Goal: Information Seeking & Learning: Learn about a topic

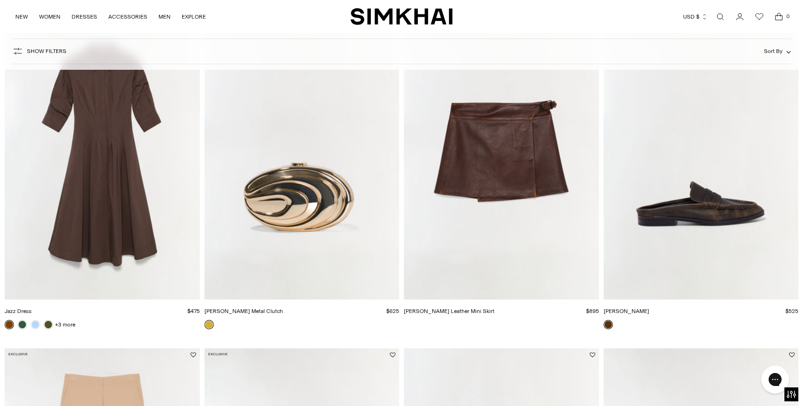
scroll to position [1147, 0]
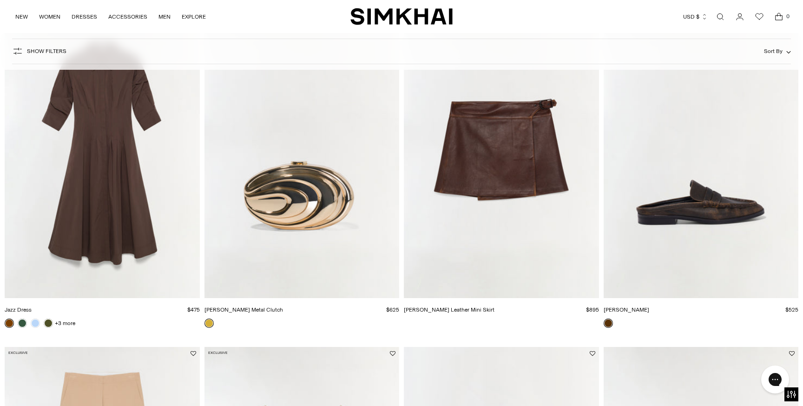
click at [0, 0] on img "Dean Leather Loafer" at bounding box center [0, 0] width 0 height 0
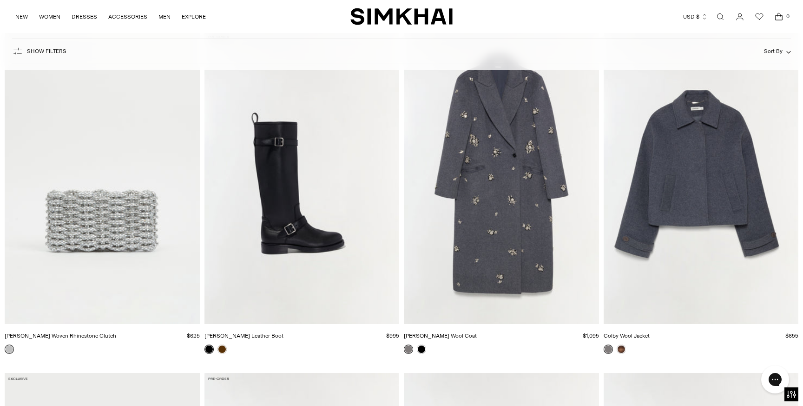
scroll to position [2146, 0]
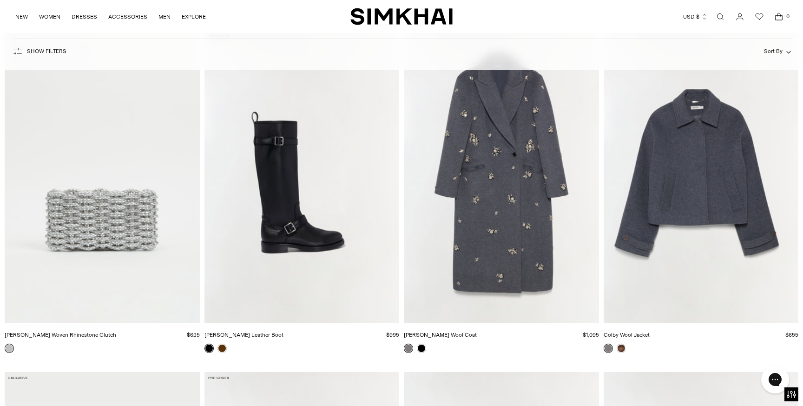
click at [0, 0] on img "Noah Moto Leather Boot" at bounding box center [0, 0] width 0 height 0
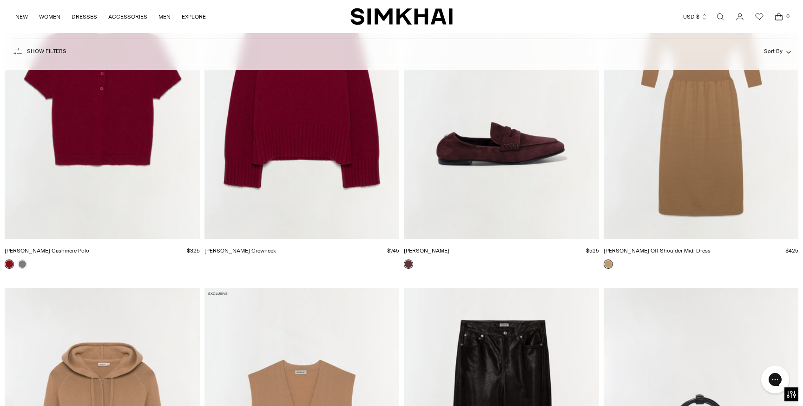
scroll to position [9028, 0]
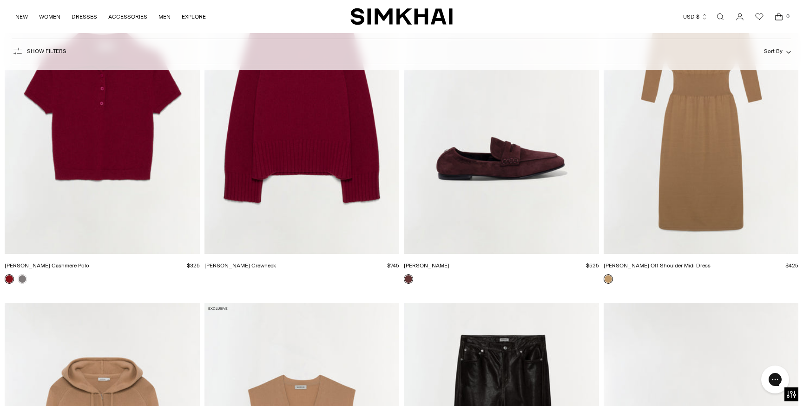
click at [0, 0] on img "Danna Suede Loafer" at bounding box center [0, 0] width 0 height 0
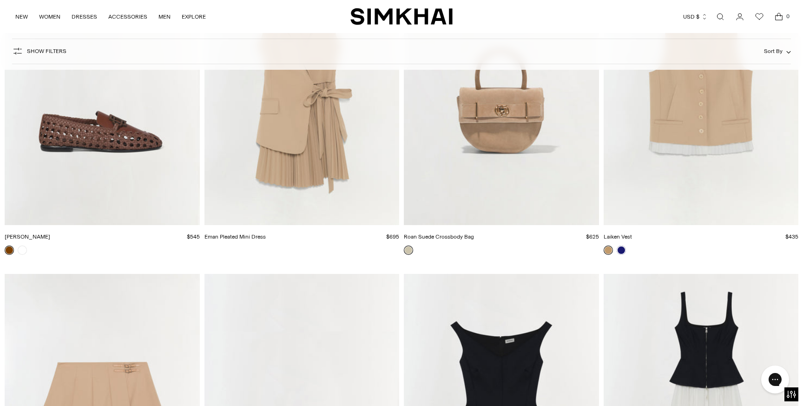
scroll to position [16552, 0]
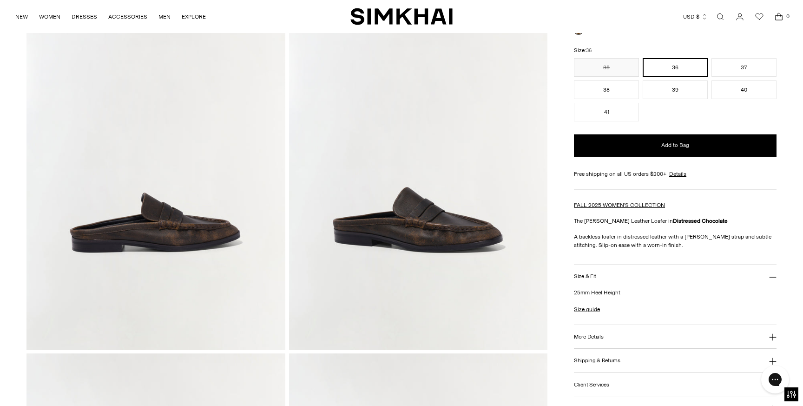
click at [191, 244] on img at bounding box center [155, 155] width 259 height 388
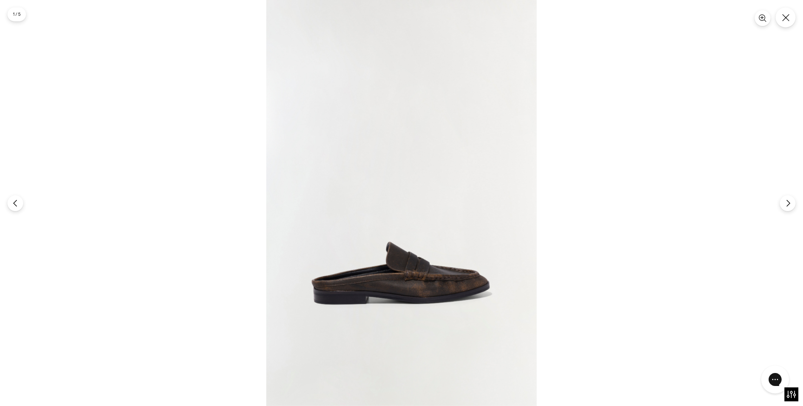
click at [409, 278] on img at bounding box center [401, 203] width 270 height 406
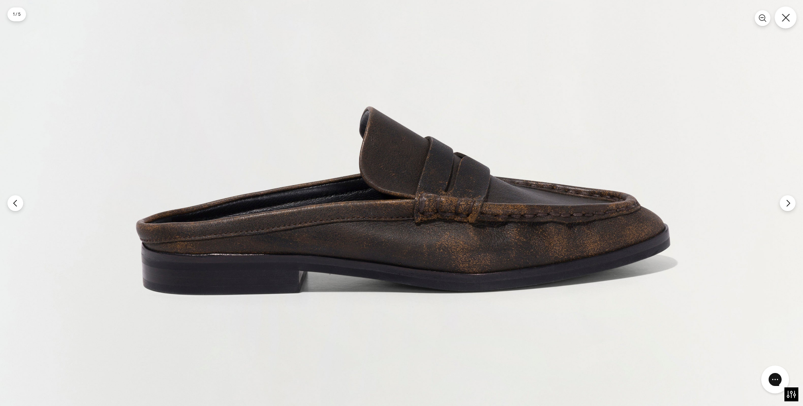
click at [783, 24] on button "Close" at bounding box center [785, 18] width 22 height 22
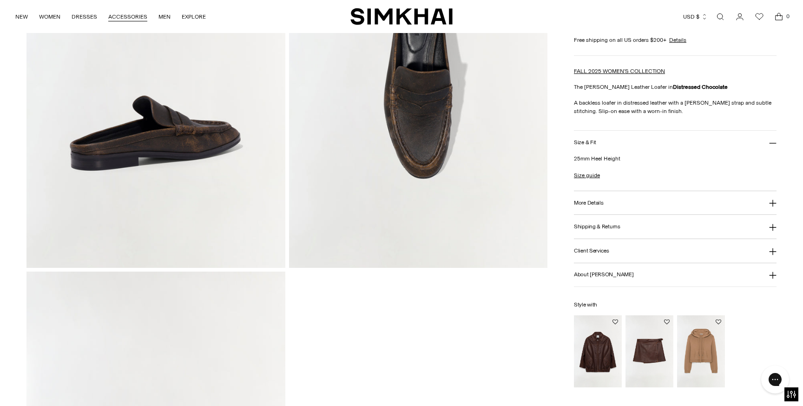
scroll to position [590, 0]
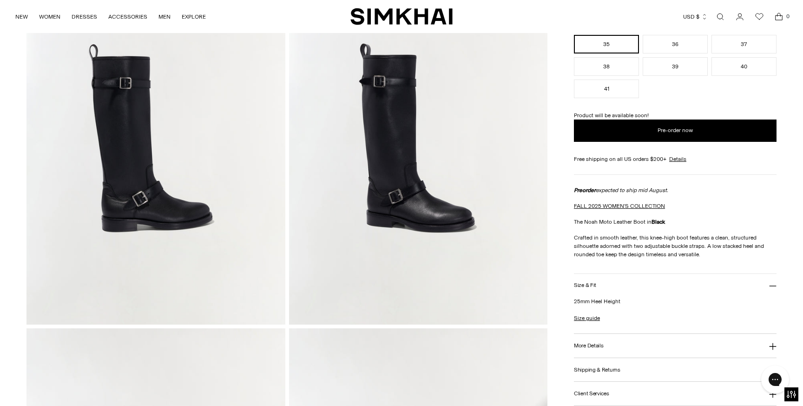
scroll to position [119, 0]
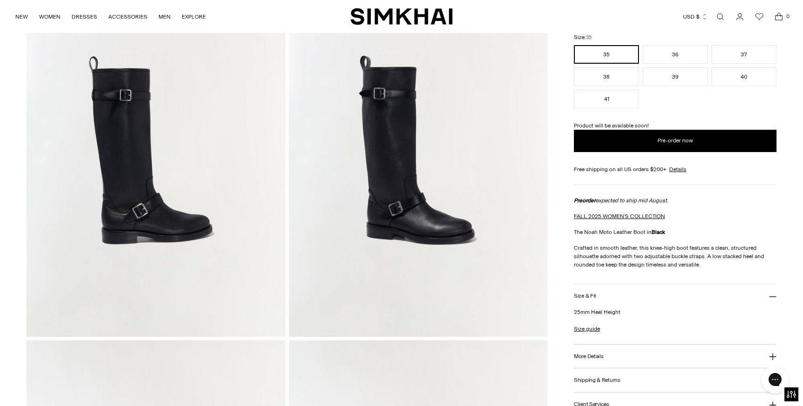
click at [152, 217] on img at bounding box center [155, 142] width 259 height 388
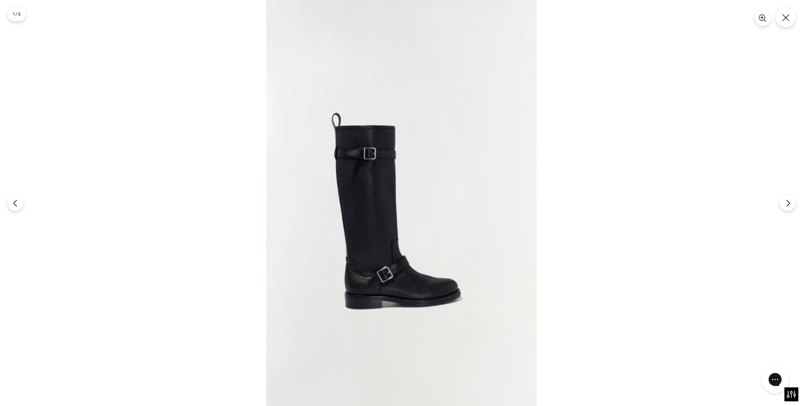
click at [376, 236] on img at bounding box center [401, 203] width 270 height 406
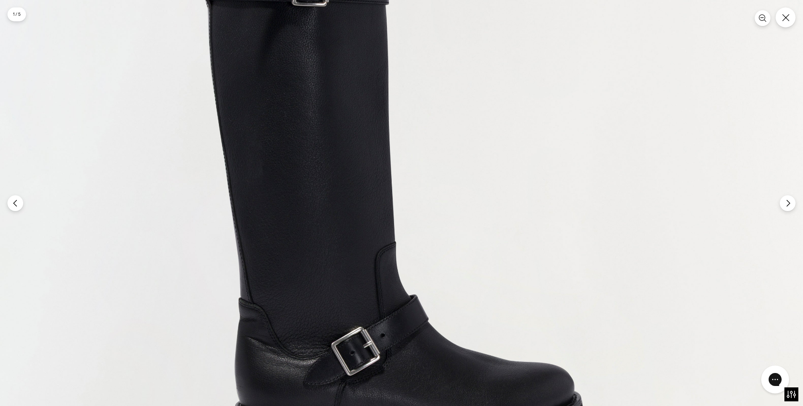
click at [360, 239] on img at bounding box center [405, 136] width 811 height 1217
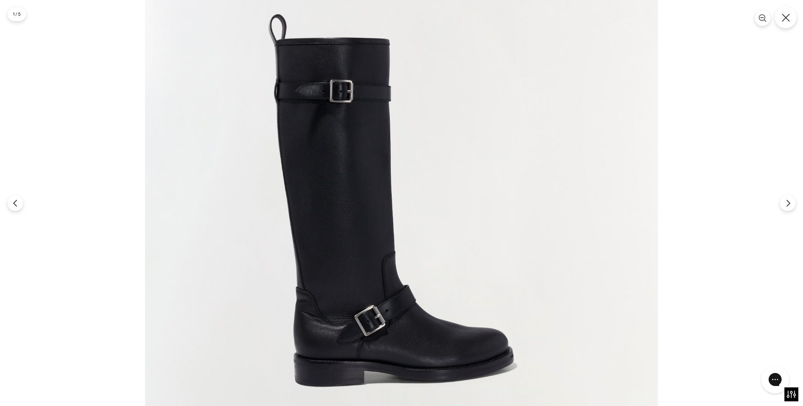
click at [786, 19] on icon "Close" at bounding box center [785, 17] width 8 height 8
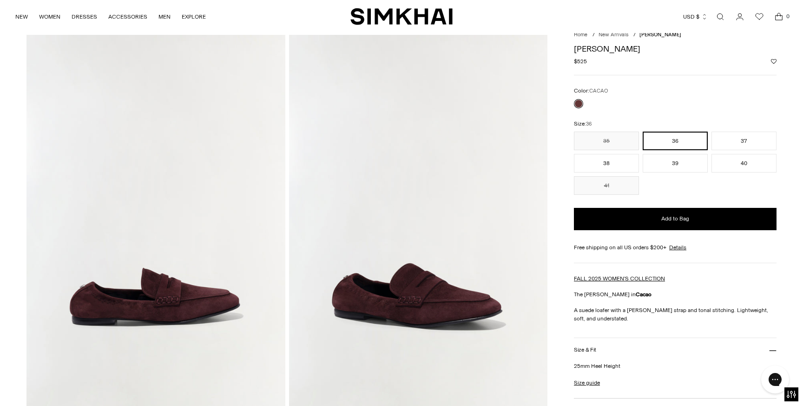
click at [179, 307] on img at bounding box center [155, 229] width 259 height 388
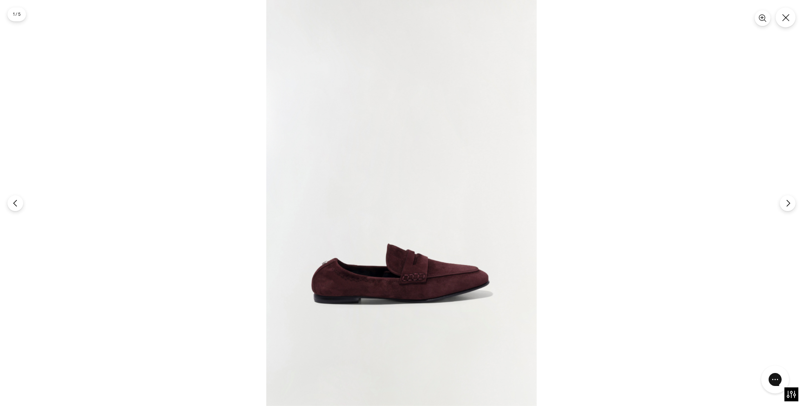
click at [357, 288] on img at bounding box center [401, 203] width 270 height 406
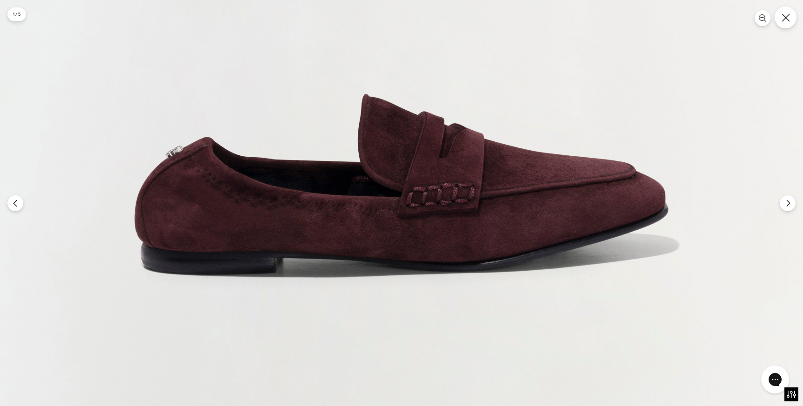
click at [785, 15] on icon "Close" at bounding box center [785, 17] width 8 height 8
